Goal: Participate in discussion: Engage in conversation with other users on a specific topic

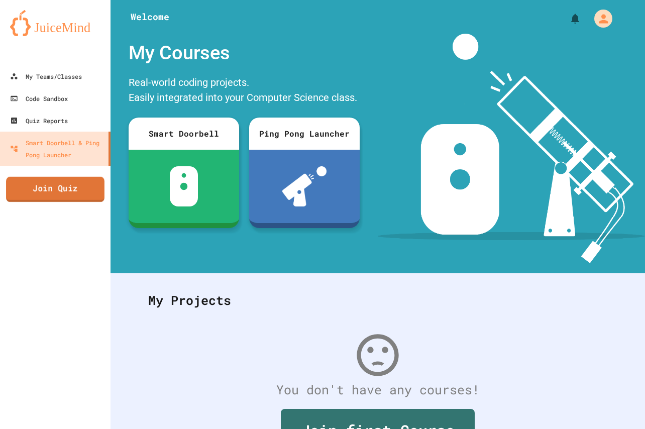
click at [67, 191] on link "Join Quiz" at bounding box center [55, 189] width 98 height 25
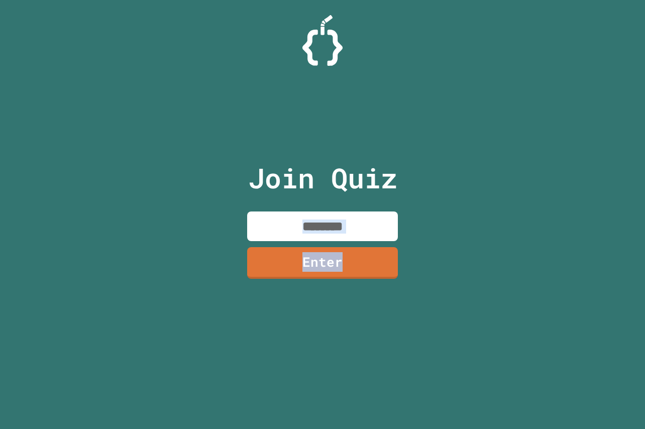
drag, startPoint x: 343, startPoint y: 245, endPoint x: 343, endPoint y: 222, distance: 23.1
click at [343, 233] on div "Join Quiz Enter" at bounding box center [322, 214] width 169 height 379
click at [343, 222] on input at bounding box center [322, 227] width 151 height 30
paste input "********"
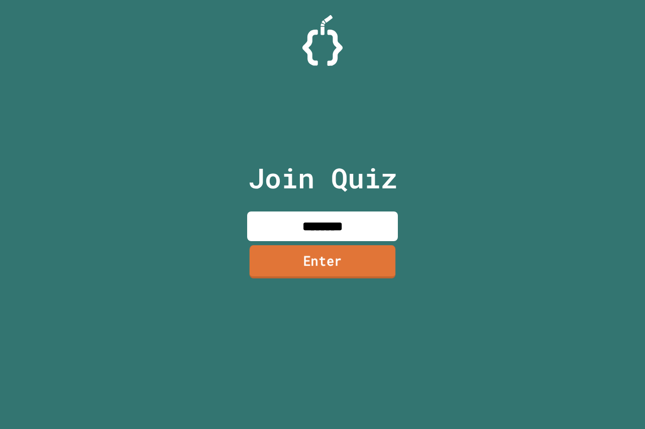
type input "********"
click at [346, 257] on link "Enter" at bounding box center [323, 261] width 146 height 33
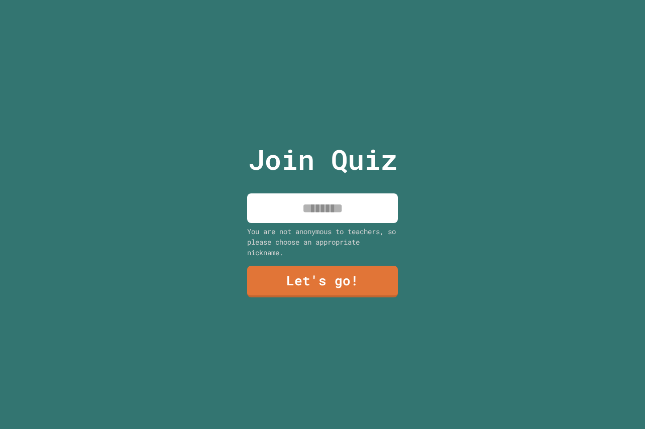
click at [326, 211] on input at bounding box center [322, 208] width 151 height 30
type input "*****"
click at [329, 266] on link "Let's go!" at bounding box center [322, 282] width 151 height 32
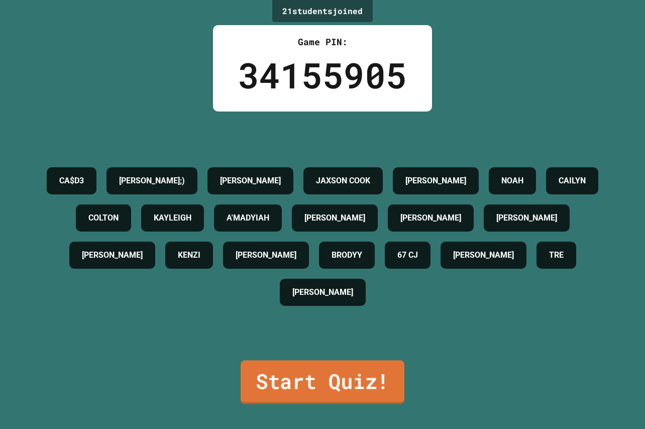
drag, startPoint x: 347, startPoint y: 309, endPoint x: 346, endPoint y: 370, distance: 61.8
click at [344, 377] on link "Start Quiz!" at bounding box center [322, 382] width 161 height 44
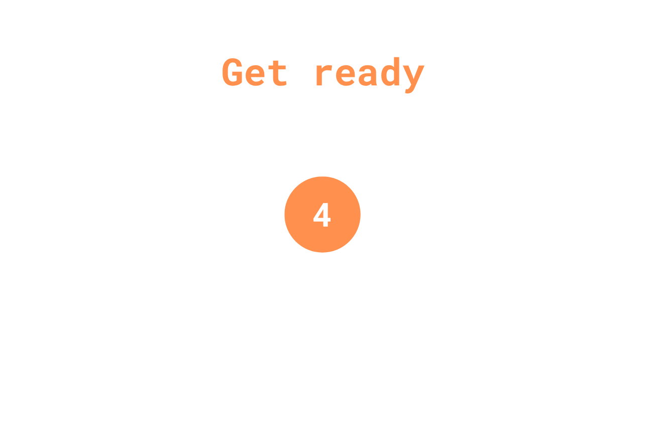
drag, startPoint x: 344, startPoint y: 377, endPoint x: 291, endPoint y: 376, distance: 52.3
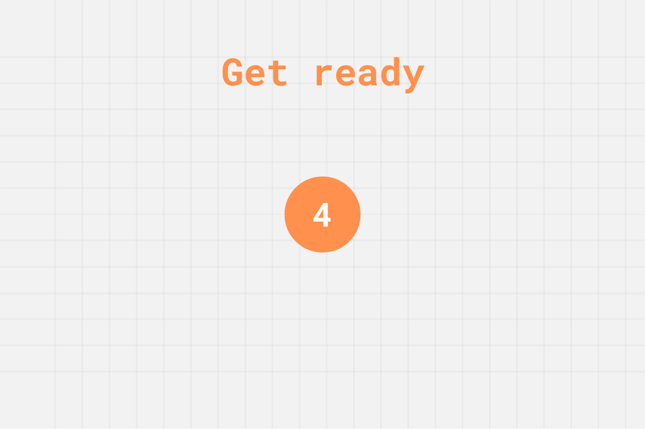
click at [291, 376] on div "Get ready 4" at bounding box center [322, 214] width 75 height 429
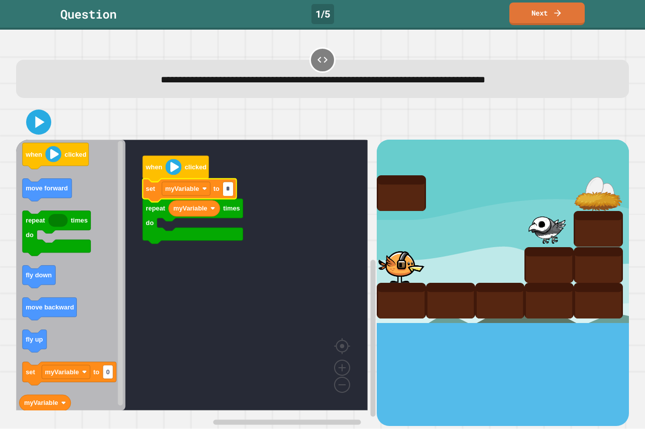
type input "*"
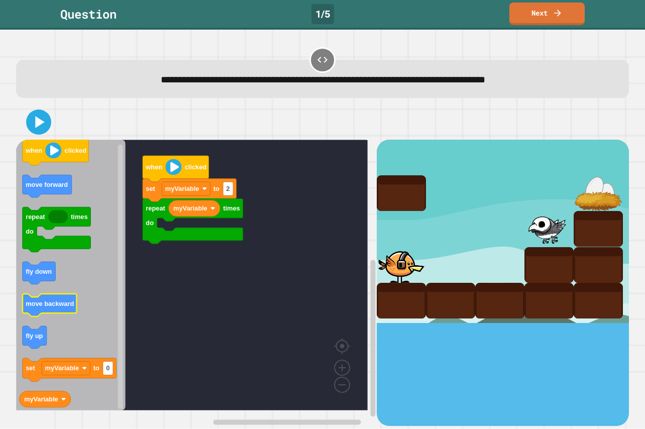
click at [52, 307] on text "move backward" at bounding box center [50, 304] width 48 height 8
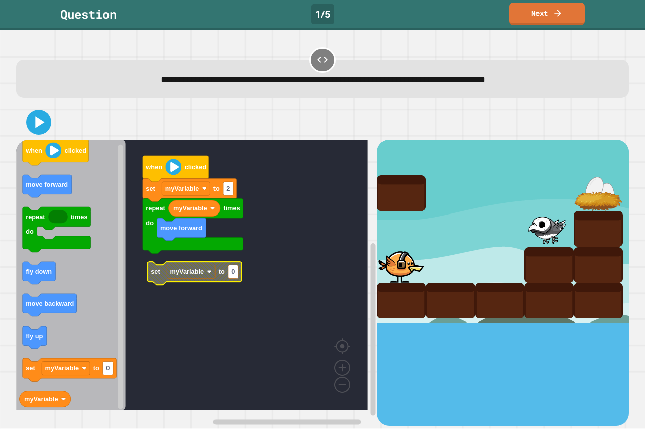
click at [67, 238] on icon "when clicked move forward repeat times do fly down move backward fly up set myV…" at bounding box center [71, 275] width 110 height 271
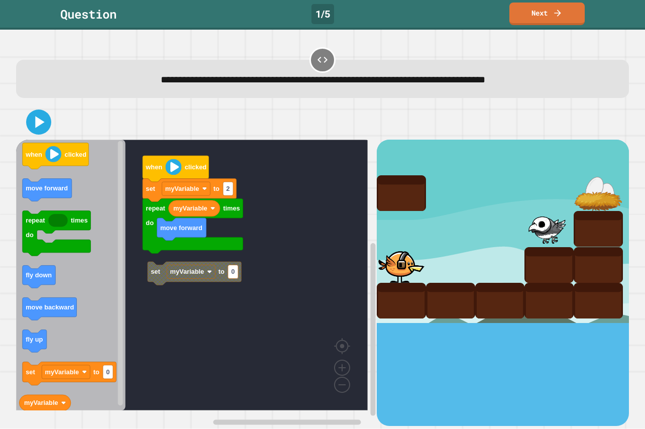
click at [144, 277] on div "when clicked set myVariable to 2 repeat times do myVariable move forward set my…" at bounding box center [196, 283] width 361 height 286
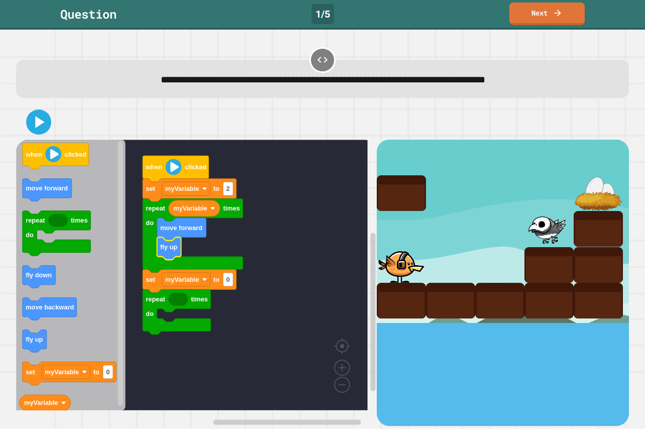
click at [93, 319] on div "when clicked set myVariable to 2 repeat times do myVariable move forward fly up…" at bounding box center [196, 283] width 361 height 286
click at [139, 306] on rect "Blockly Workspace" at bounding box center [192, 275] width 352 height 271
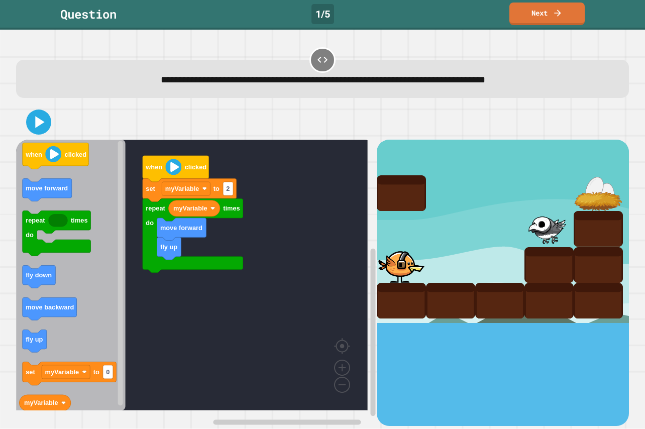
drag, startPoint x: 35, startPoint y: 135, endPoint x: 35, endPoint y: 122, distance: 13.1
click at [35, 133] on div at bounding box center [322, 122] width 613 height 35
click at [35, 122] on icon at bounding box center [40, 122] width 11 height 14
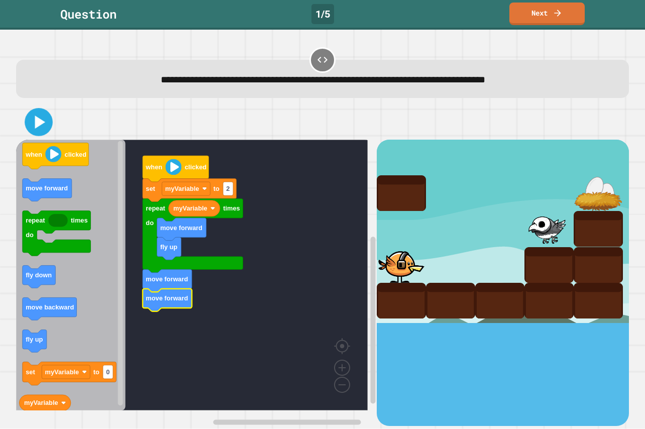
click at [39, 110] on button at bounding box center [39, 122] width 28 height 28
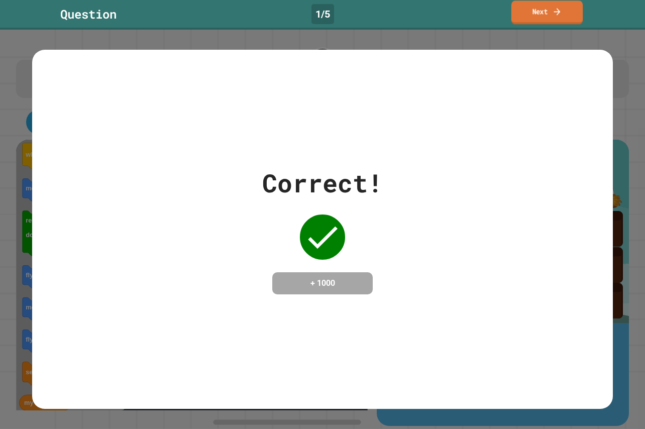
click at [549, 2] on link "Next" at bounding box center [547, 13] width 71 height 24
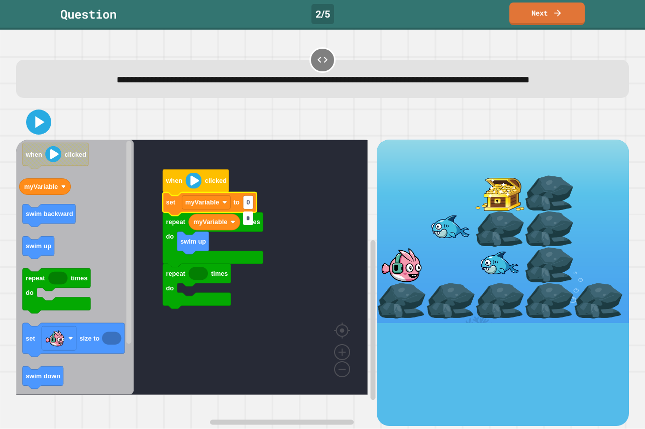
type input "*"
click at [57, 225] on icon "Blockly Workspace" at bounding box center [49, 216] width 53 height 23
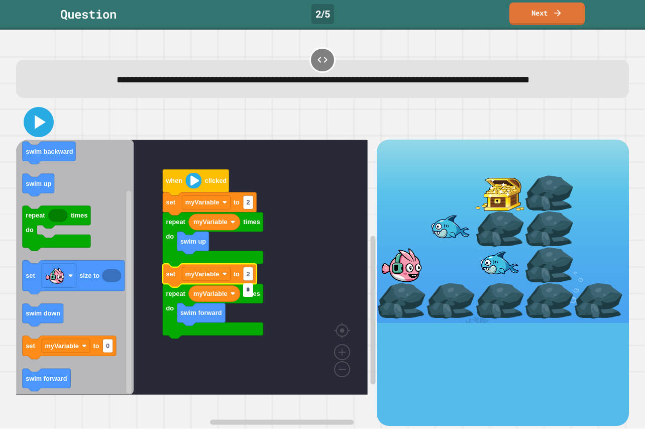
type input "*"
click at [36, 129] on icon at bounding box center [40, 122] width 11 height 14
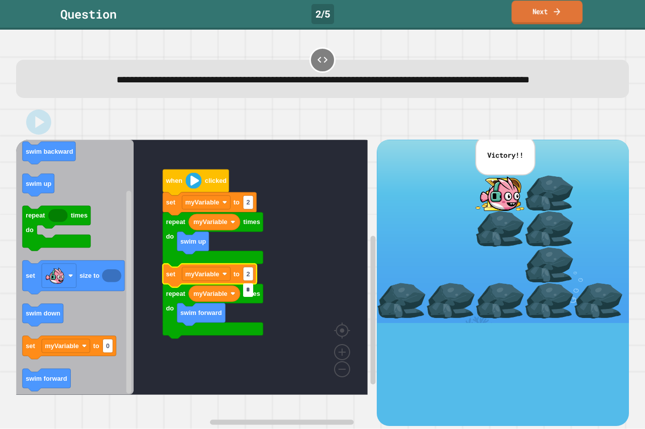
click at [557, 11] on icon at bounding box center [557, 11] width 10 height 11
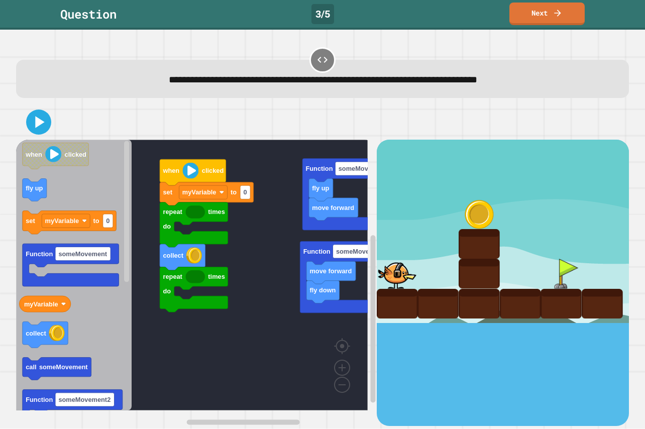
click at [169, 90] on div "**********" at bounding box center [322, 79] width 613 height 38
